Goal: Task Accomplishment & Management: Use online tool/utility

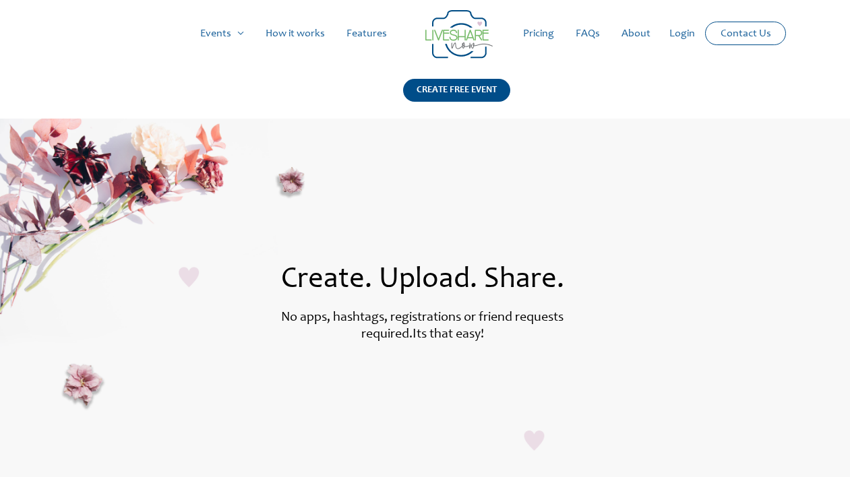
click at [305, 36] on link "How it works" at bounding box center [295, 33] width 81 height 43
click at [302, 29] on link "How it works" at bounding box center [295, 33] width 81 height 43
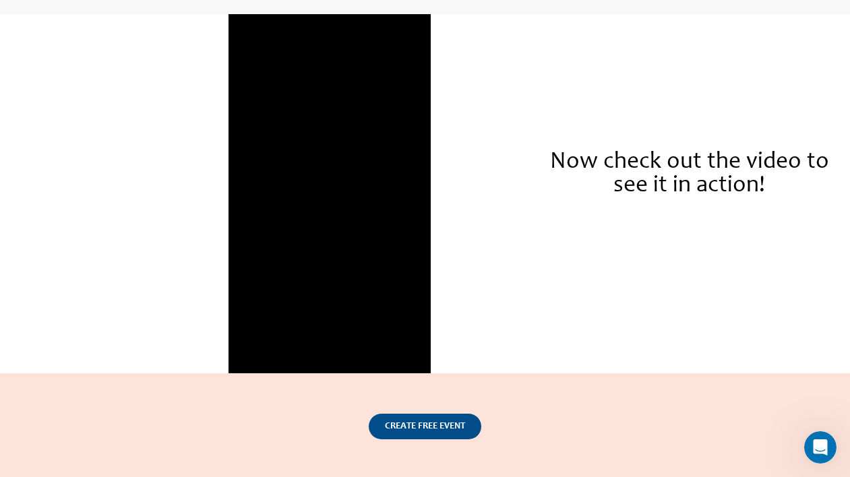
scroll to position [1739, 0]
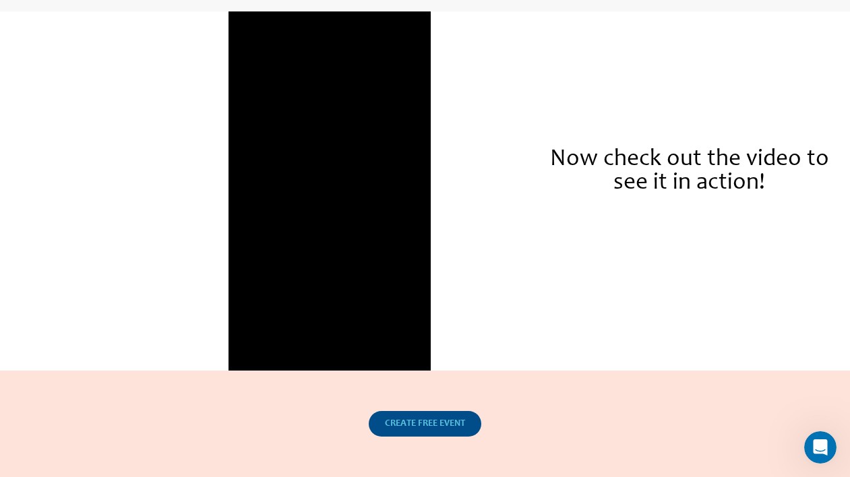
click at [414, 425] on span "CREATE FREE EVENT" at bounding box center [425, 423] width 80 height 9
